Goal: Task Accomplishment & Management: Manage account settings

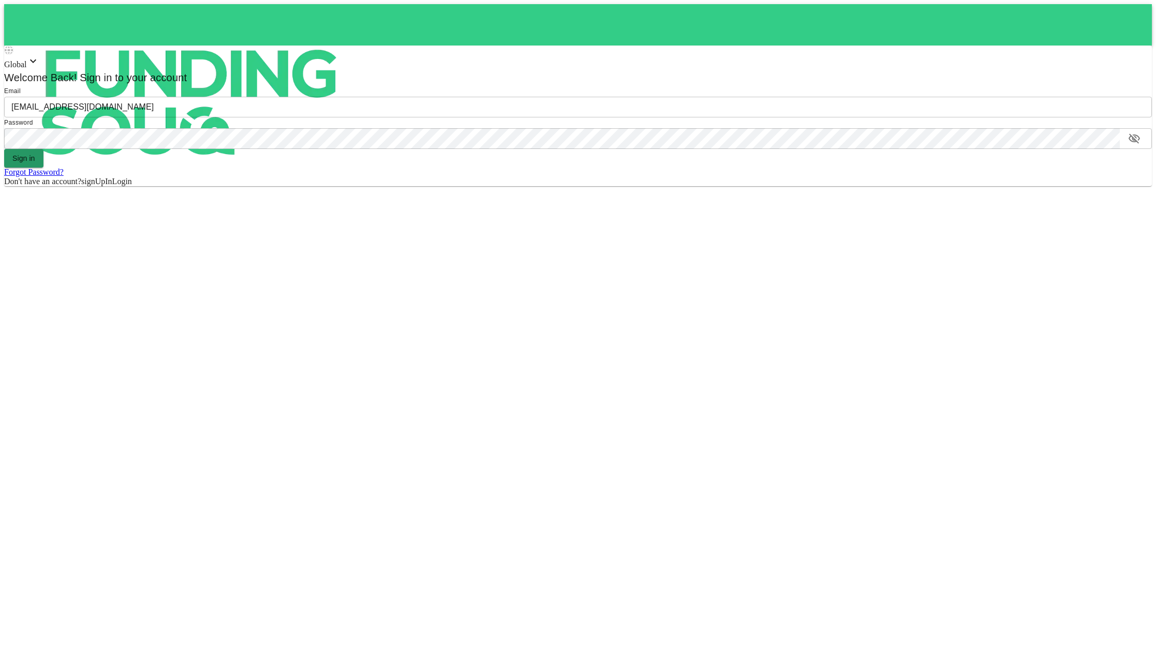
click at [27, 161] on button "Sign in" at bounding box center [23, 158] width 39 height 19
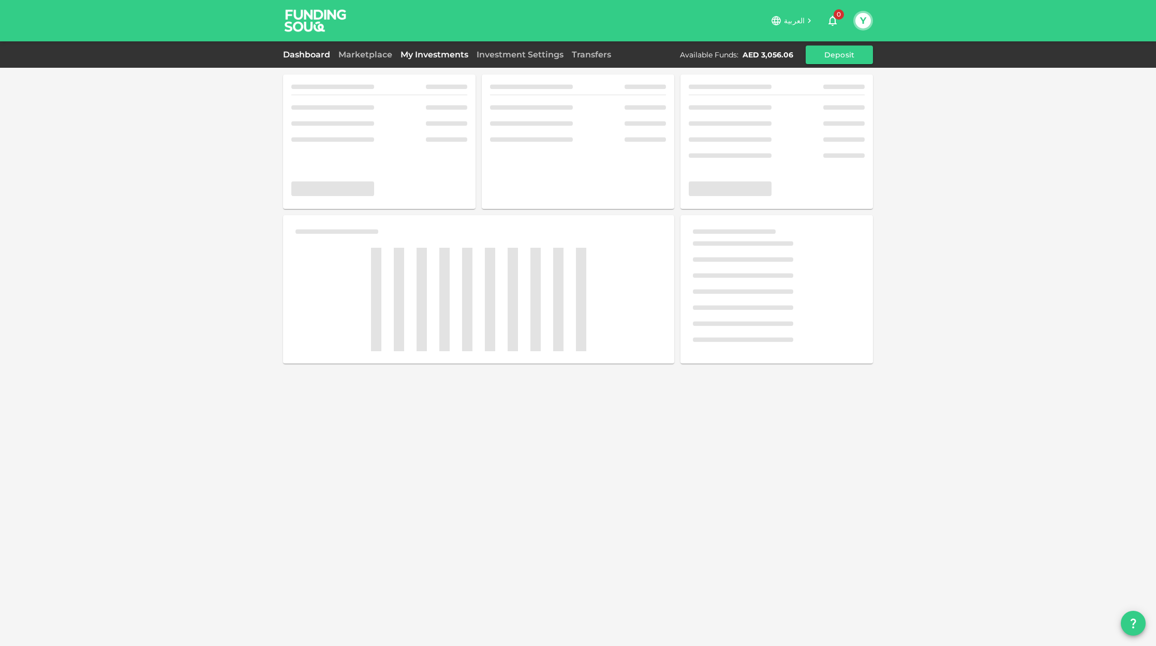
click at [437, 56] on link "My Investments" at bounding box center [434, 55] width 76 height 10
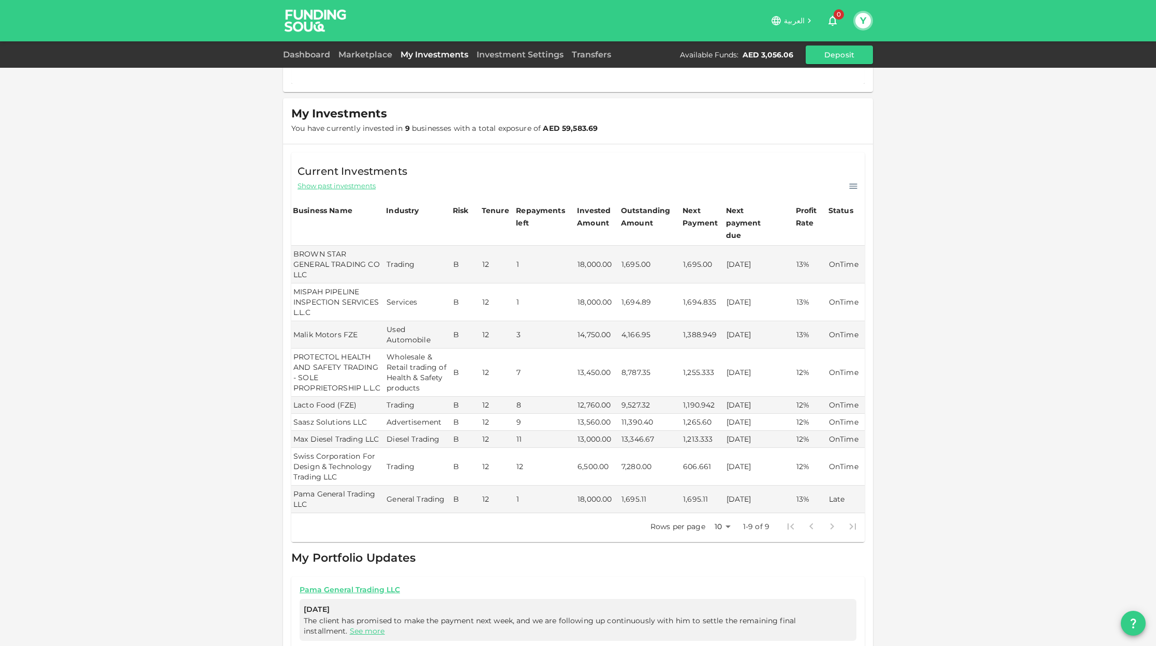
scroll to position [96, 0]
